Goal: Task Accomplishment & Management: Manage account settings

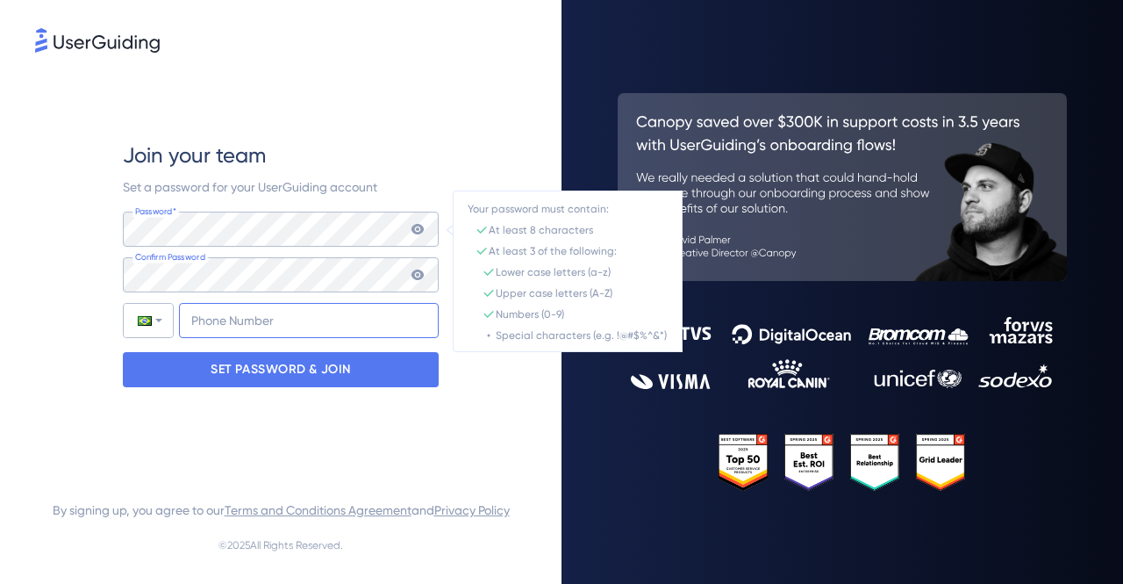
click at [247, 333] on input "+55" at bounding box center [309, 320] width 260 height 35
type input "[PHONE_NUMBER]"
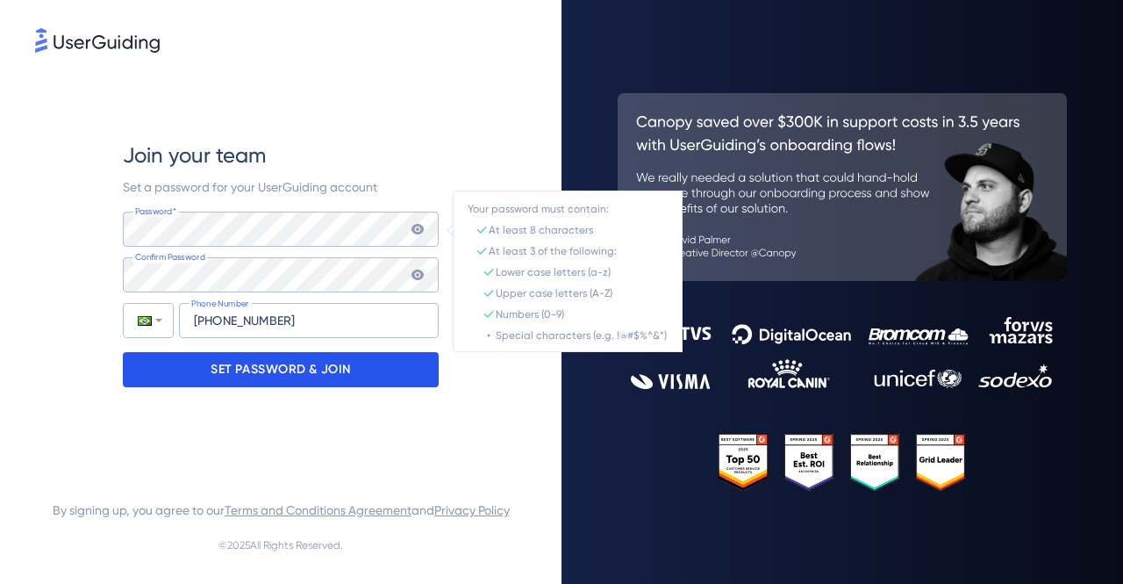
click at [276, 372] on p "SET PASSWORD & JOIN" at bounding box center [281, 369] width 140 height 28
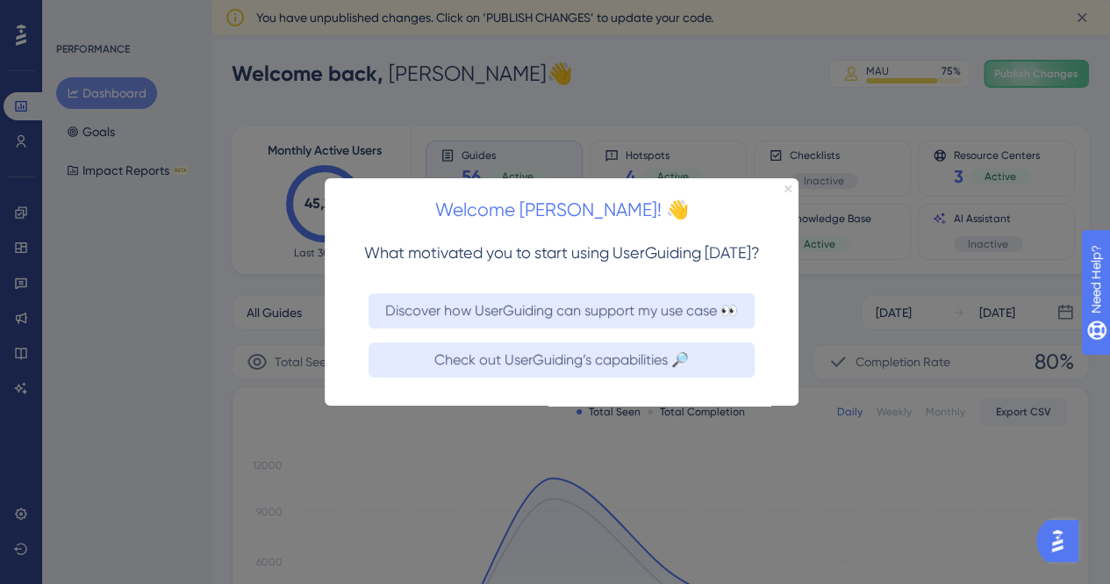
click at [788, 189] on icon "Close Preview" at bounding box center [788, 188] width 7 height 7
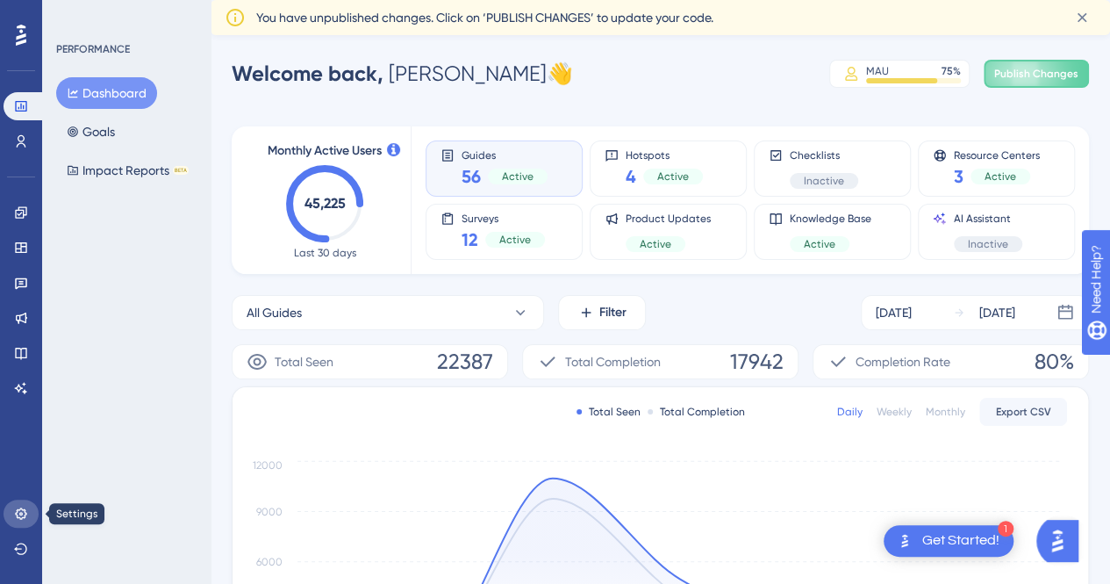
click at [20, 508] on icon at bounding box center [20, 512] width 11 height 11
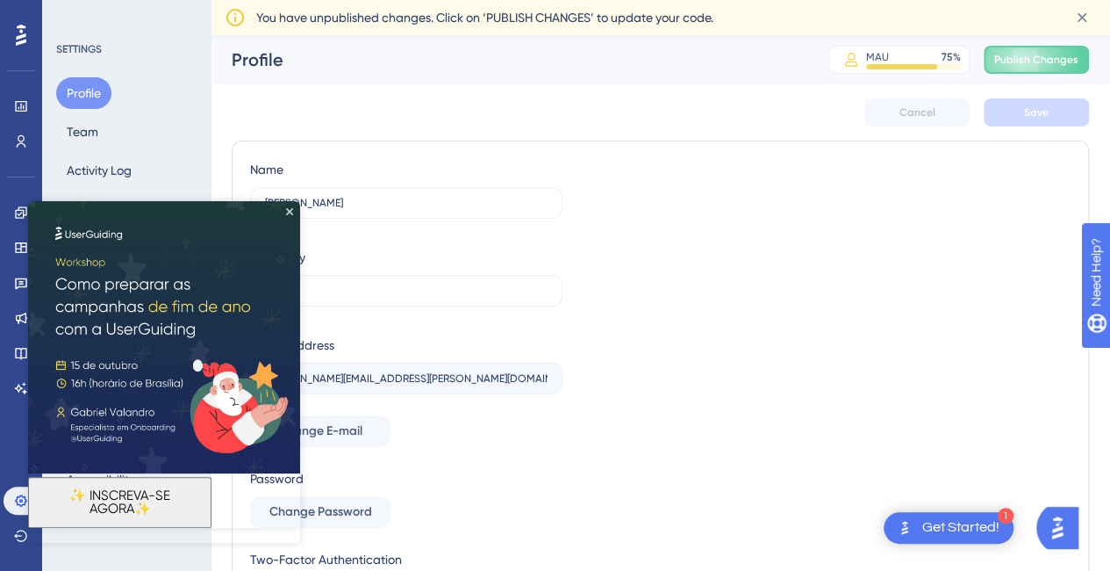
click at [289, 215] on icon "Close Preview" at bounding box center [289, 211] width 7 height 7
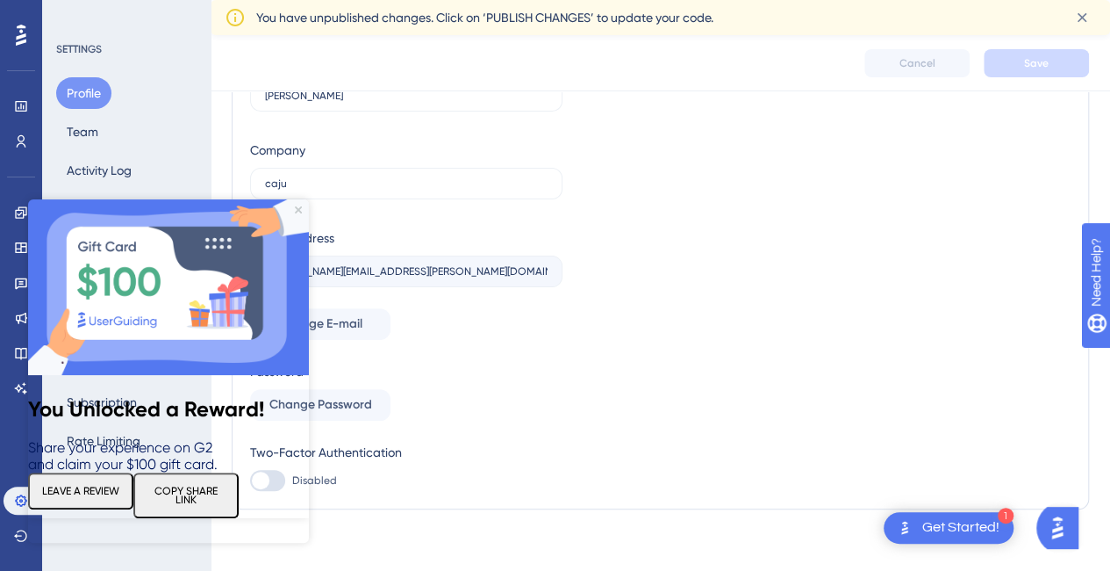
scroll to position [122, 0]
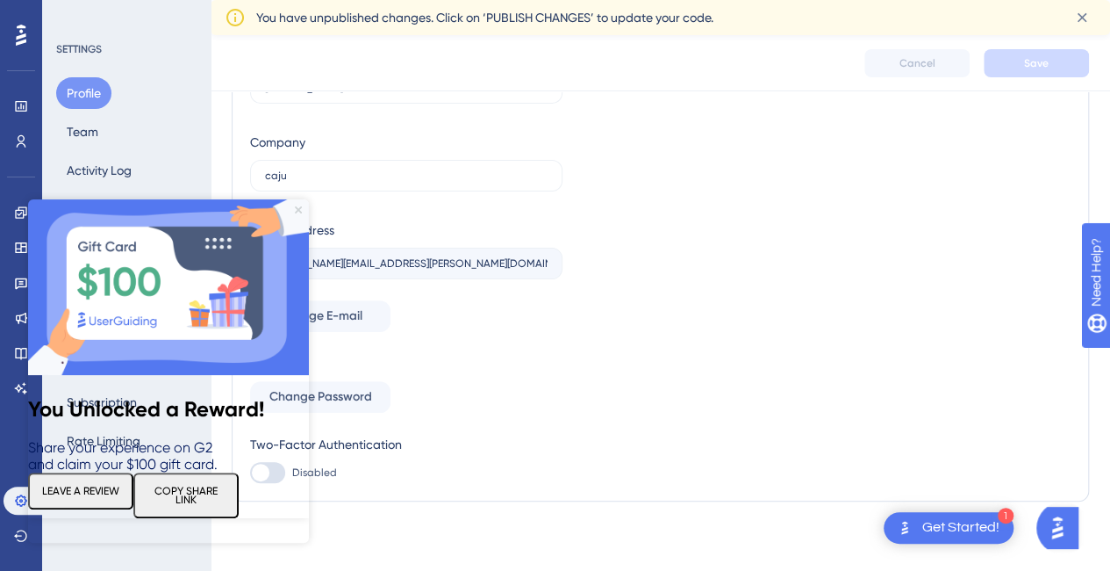
click at [297, 208] on icon "Close Preview" at bounding box center [298, 209] width 7 height 7
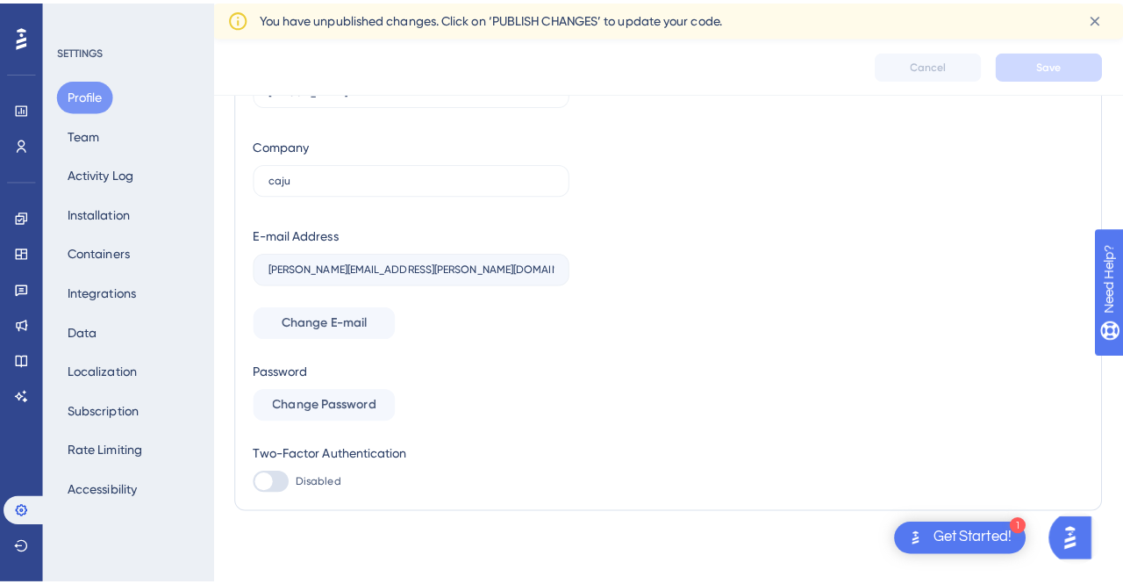
scroll to position [0, 0]
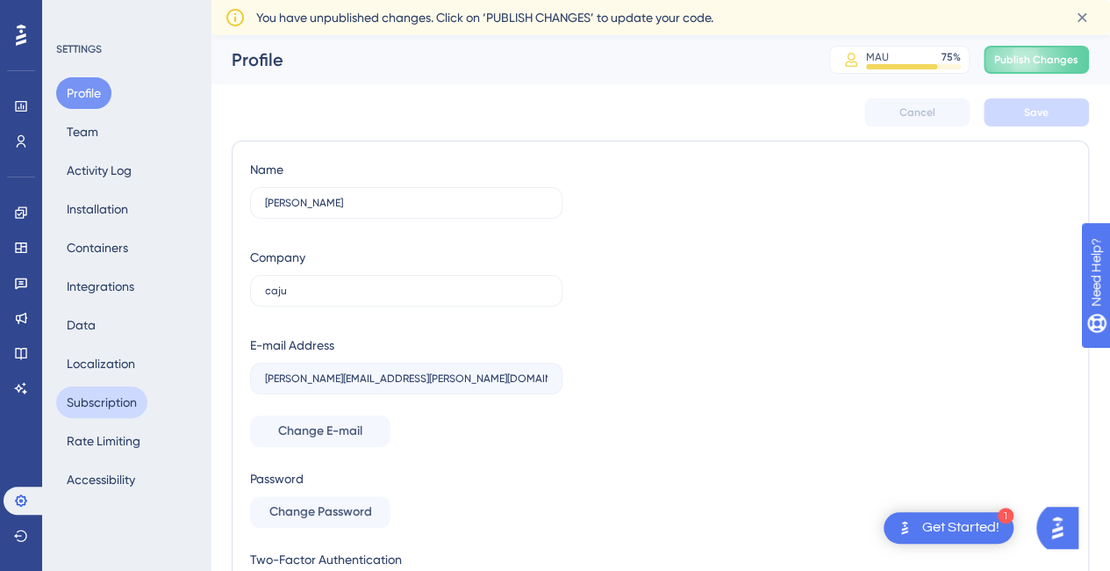
click at [116, 406] on button "Subscription" at bounding box center [101, 402] width 91 height 32
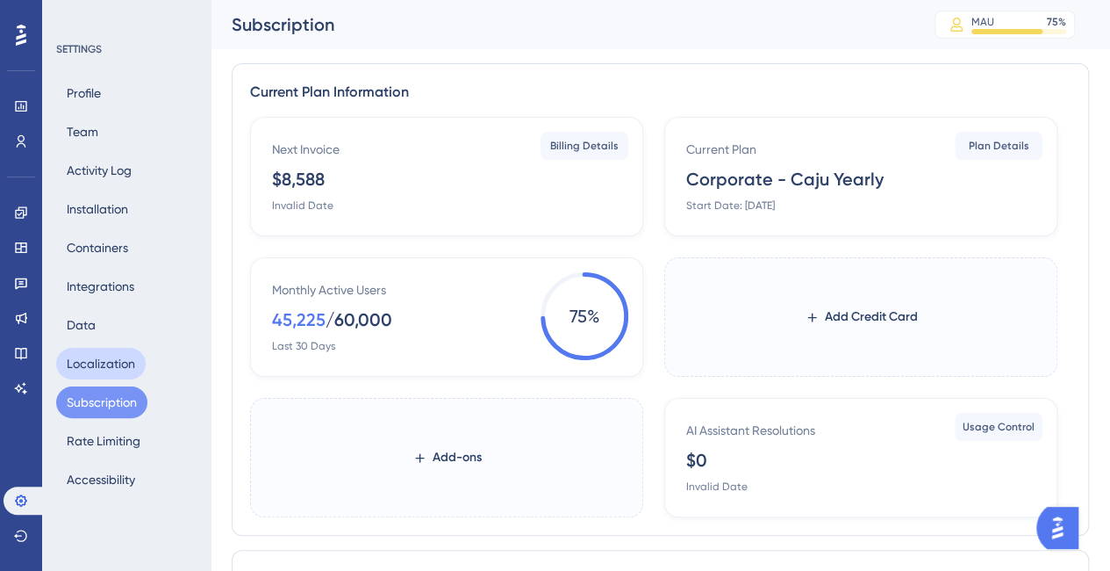
click at [100, 372] on button "Localization" at bounding box center [101, 364] width 90 height 32
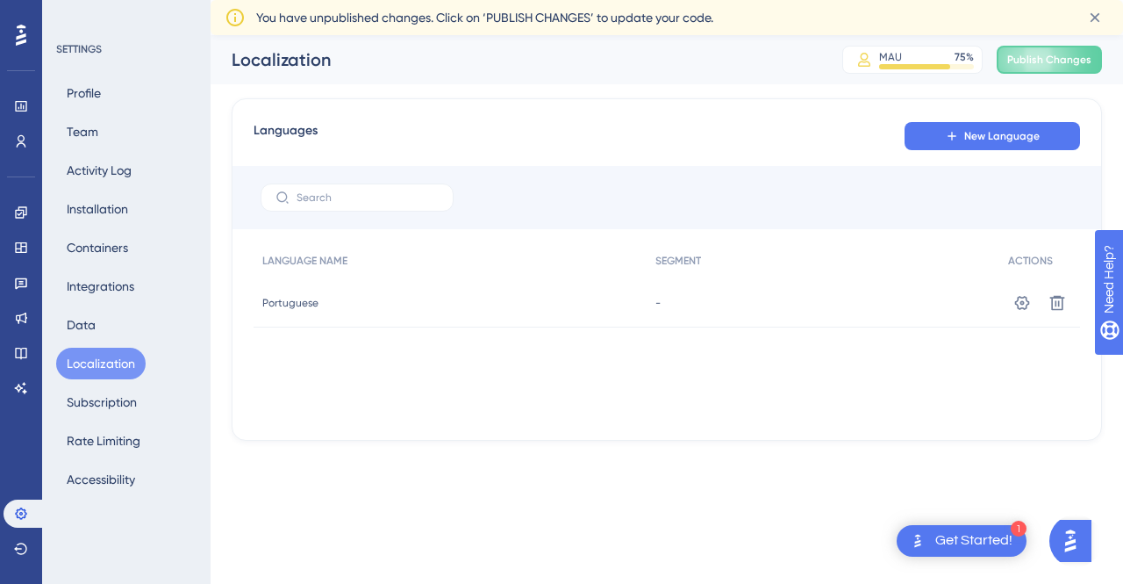
click at [344, 321] on div "Portuguese Portuguese" at bounding box center [450, 302] width 393 height 49
click at [294, 299] on span "Portuguese" at bounding box center [290, 303] width 56 height 14
click at [1023, 307] on icon at bounding box center [1023, 302] width 15 height 14
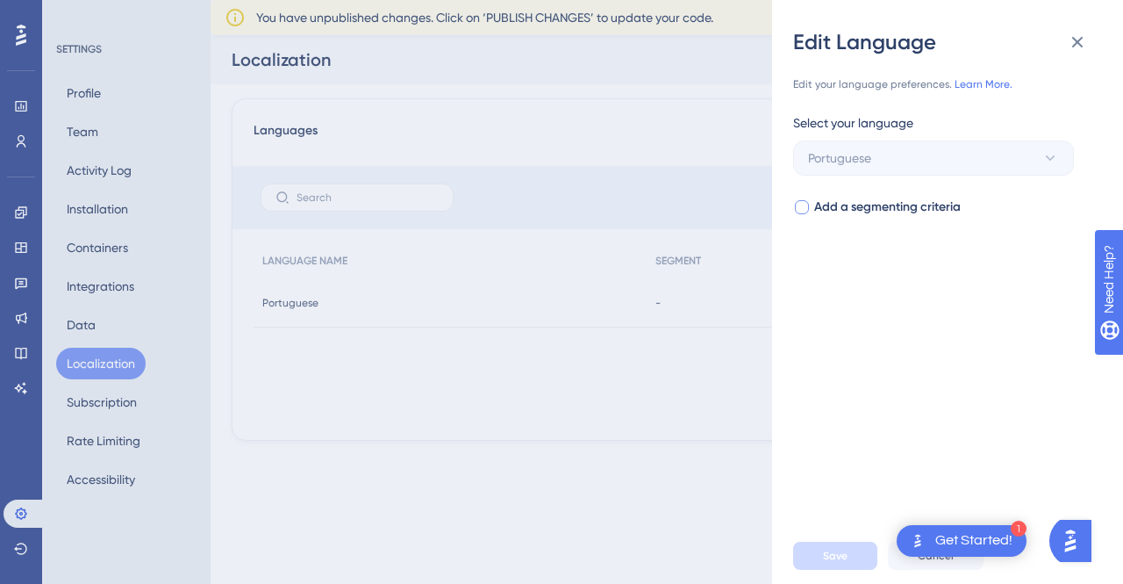
click at [806, 212] on div at bounding box center [802, 207] width 14 height 14
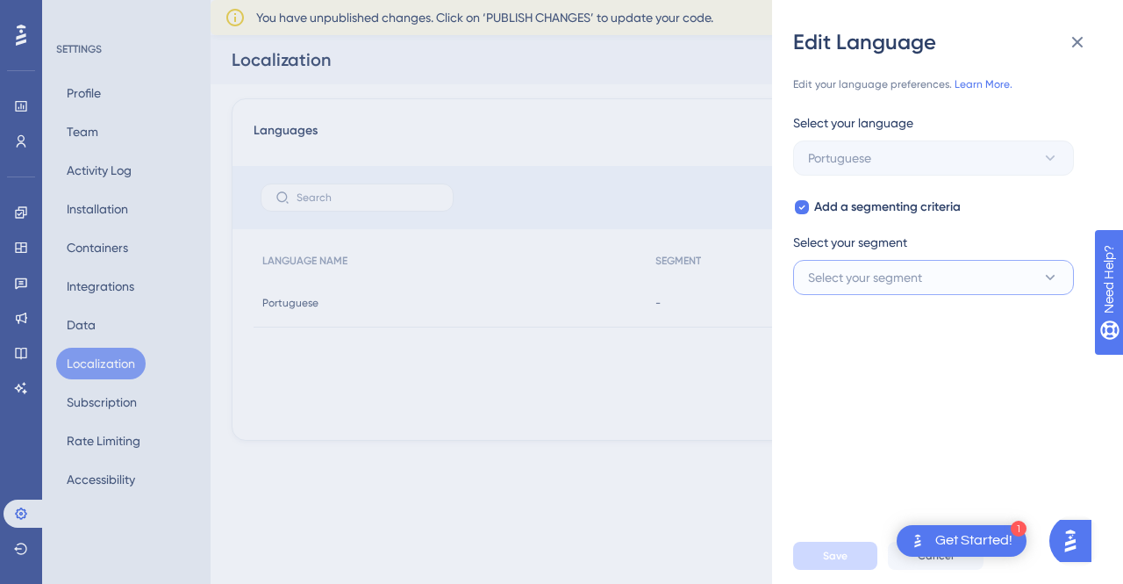
click at [832, 274] on span "Select your segment" at bounding box center [865, 277] width 114 height 21
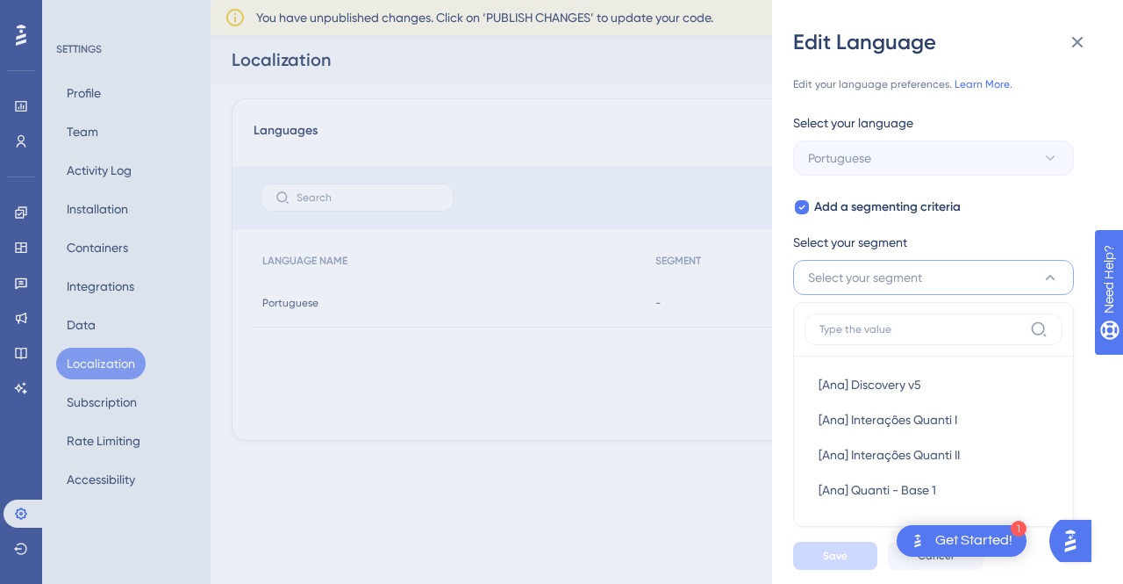
scroll to position [83, 0]
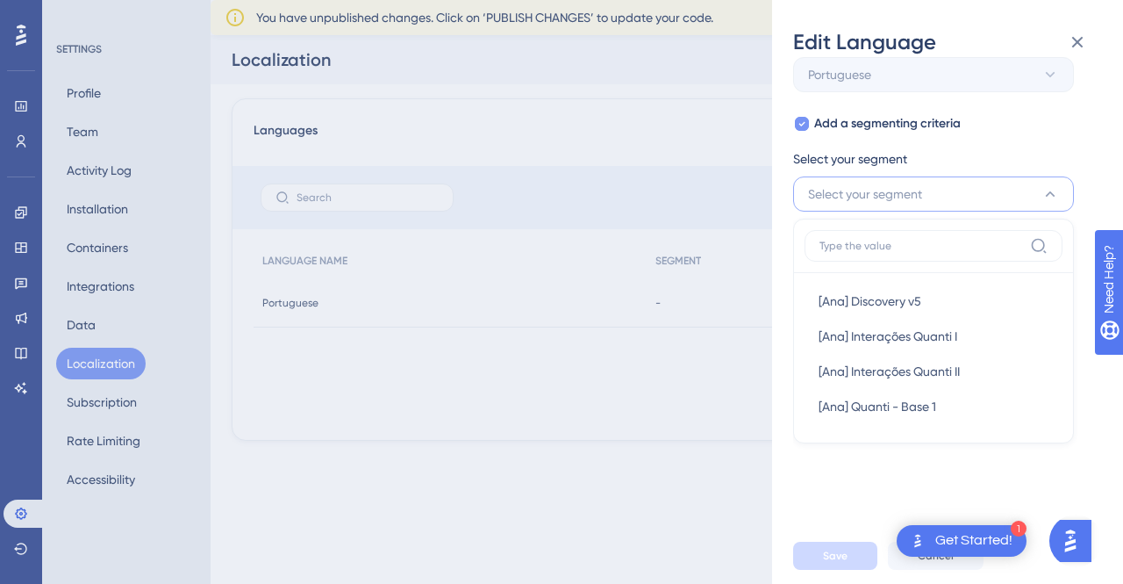
click at [804, 126] on icon at bounding box center [802, 124] width 7 height 14
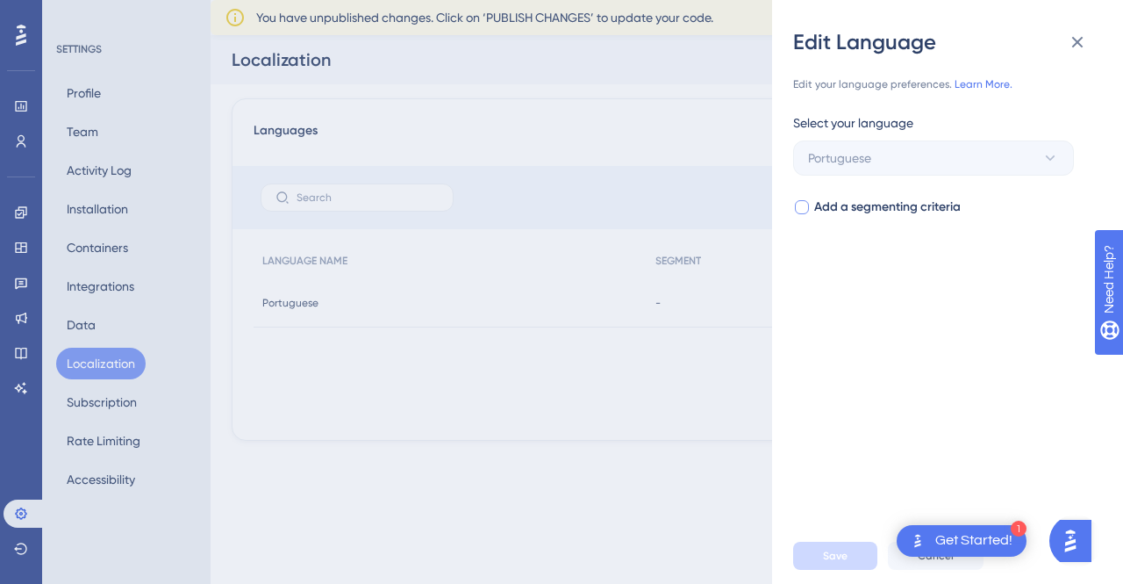
scroll to position [0, 0]
click at [810, 212] on label "Add a segmenting criteria" at bounding box center [877, 207] width 168 height 21
checkbox input "true"
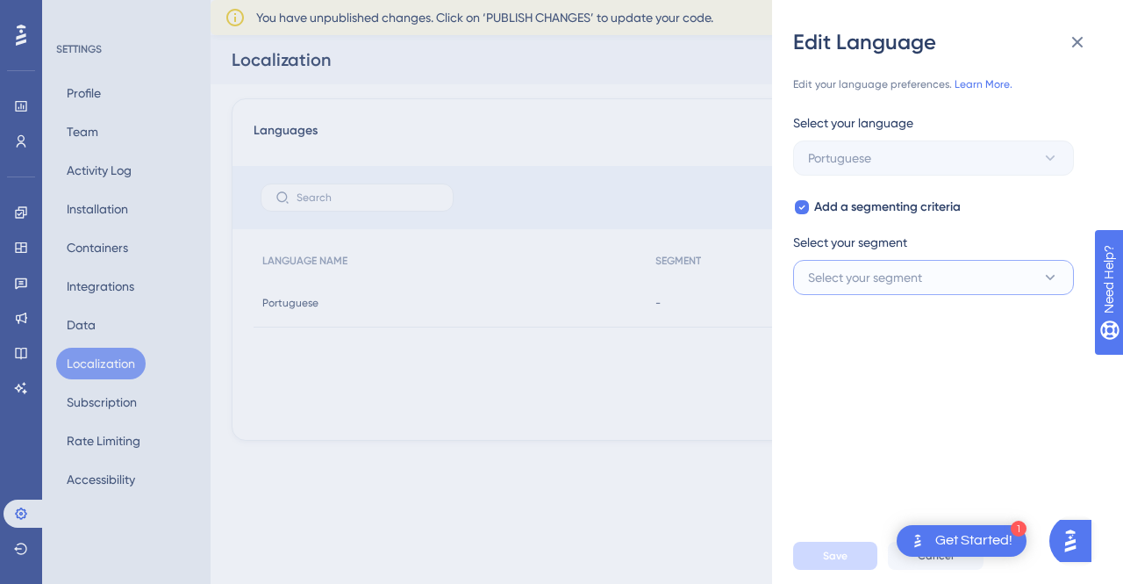
click at [802, 281] on button "Select your segment" at bounding box center [933, 277] width 281 height 35
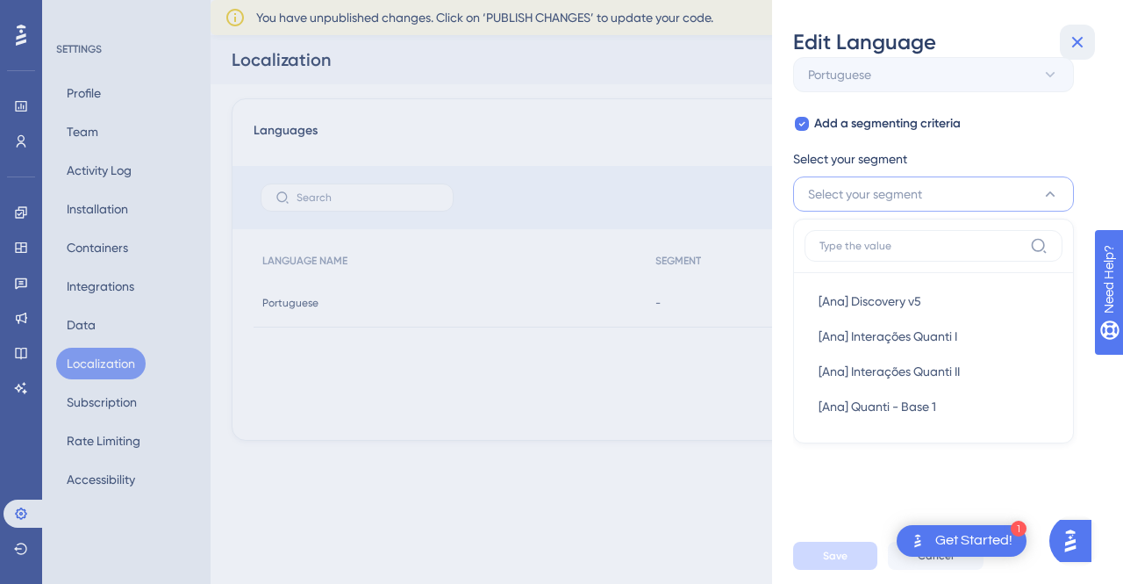
click at [1089, 48] on button at bounding box center [1077, 42] width 35 height 35
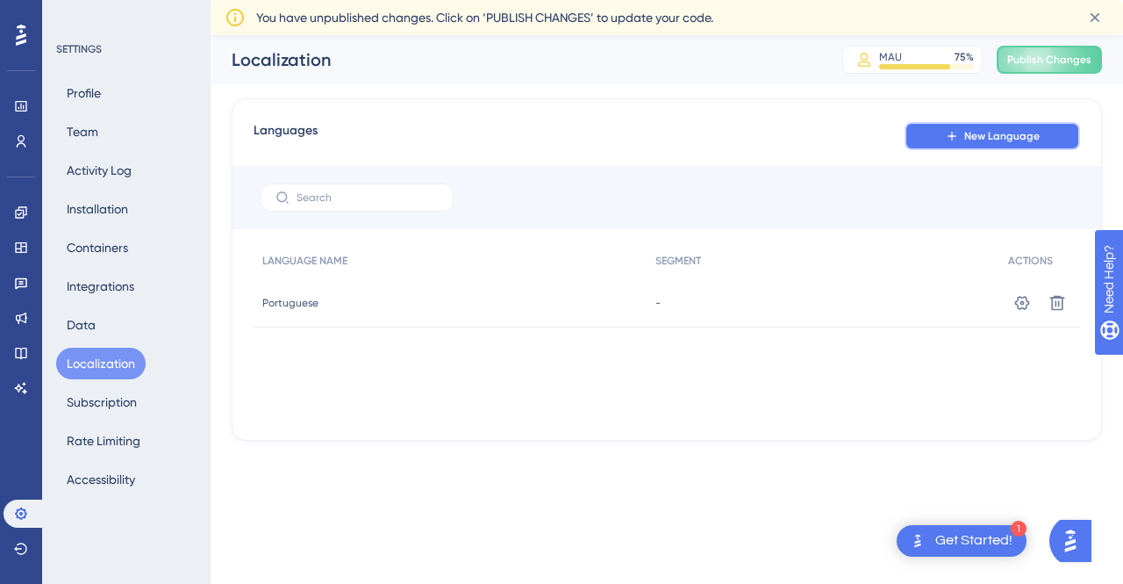
click at [930, 133] on button "New Language" at bounding box center [993, 136] width 176 height 28
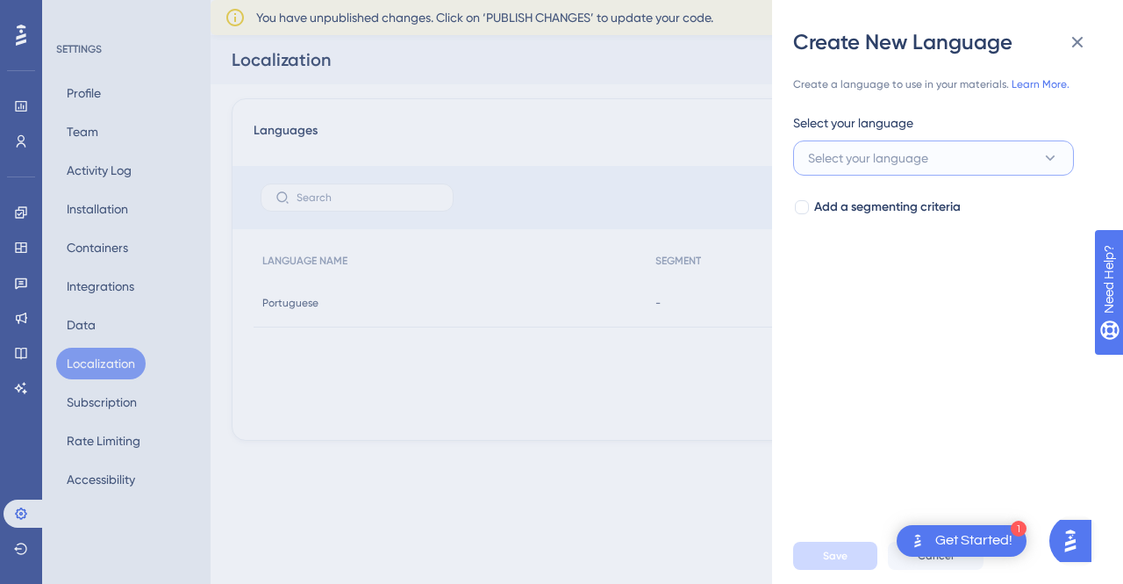
click at [861, 161] on span "Select your language" at bounding box center [868, 157] width 120 height 21
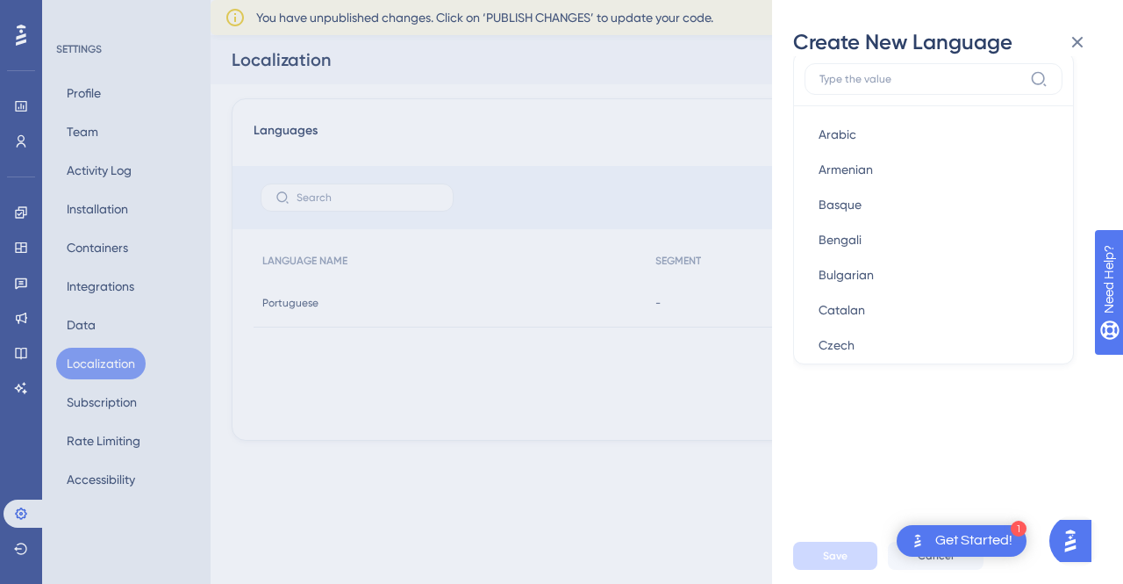
scroll to position [104, 0]
